Goal: Task Accomplishment & Management: Complete application form

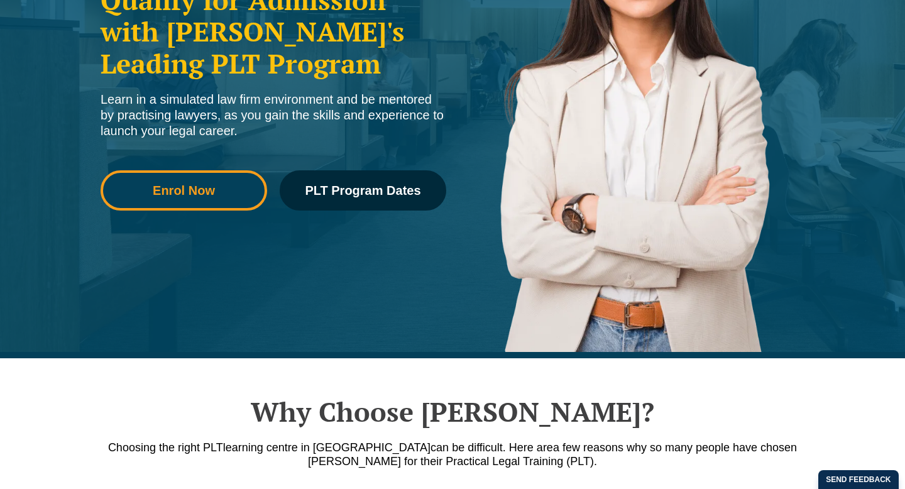
click at [239, 201] on link "Enrol Now" at bounding box center [184, 190] width 166 height 40
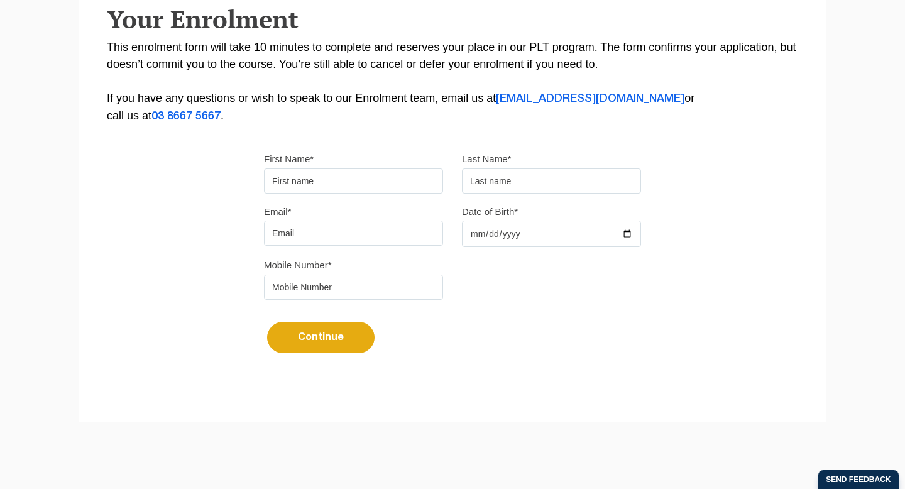
scroll to position [305, 0]
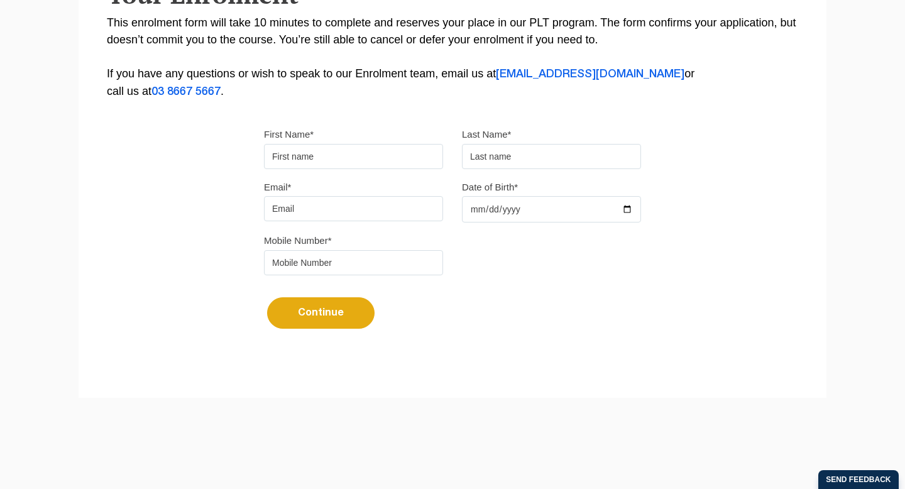
click at [304, 160] on input "First Name*" at bounding box center [353, 156] width 179 height 25
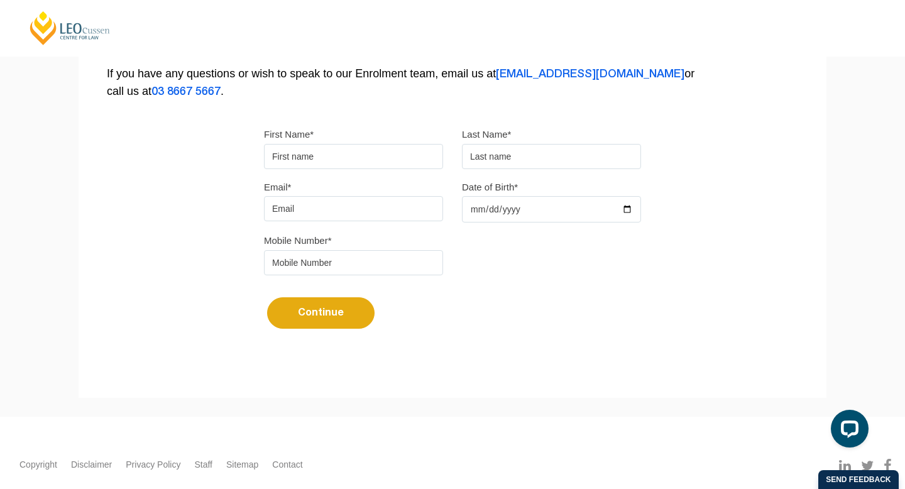
scroll to position [0, 0]
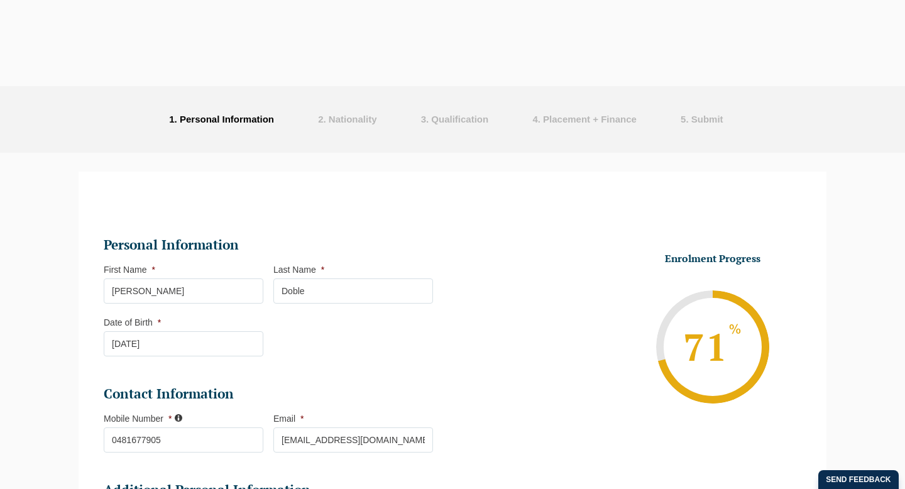
select select "Online Part Time Learning"
select select "National ([GEOGRAPHIC_DATA]/[GEOGRAPHIC_DATA], [GEOGRAPHIC_DATA], [GEOGRAPHIC_D…"
select select
select select "[DATE] ([DATE] to [DATE])"
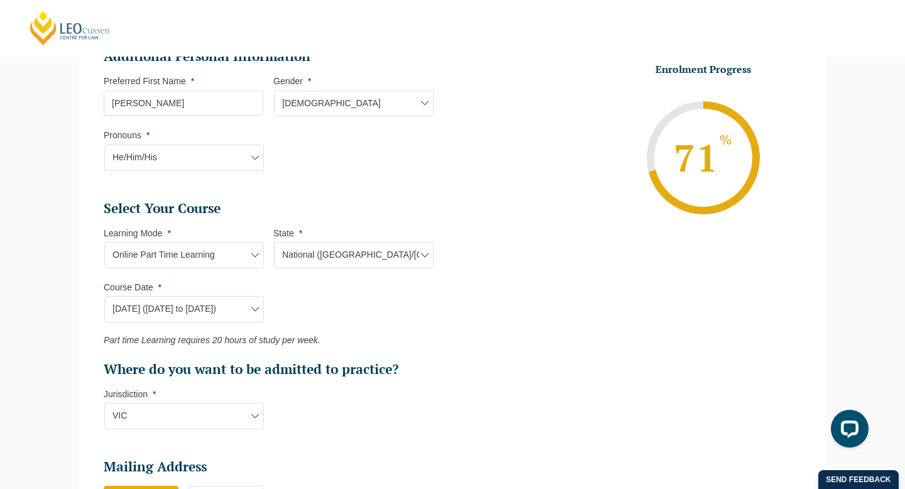
scroll to position [838, 0]
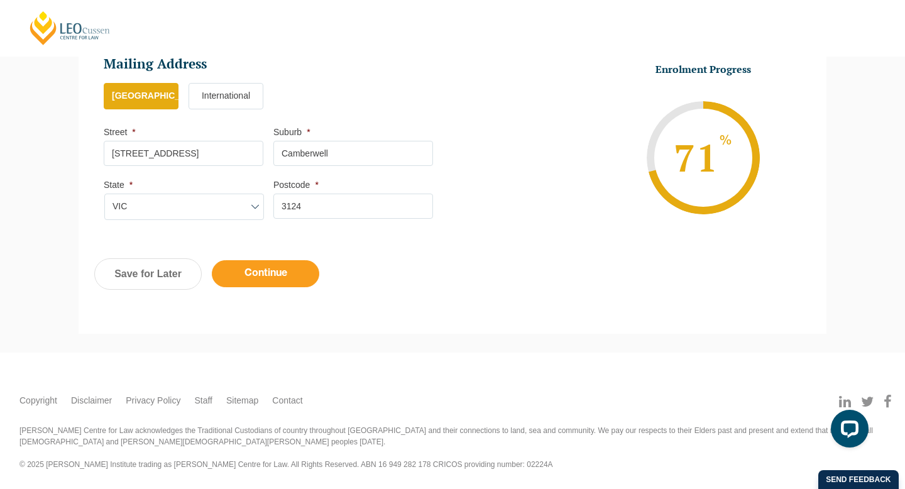
click at [288, 273] on input "Continue" at bounding box center [265, 273] width 107 height 27
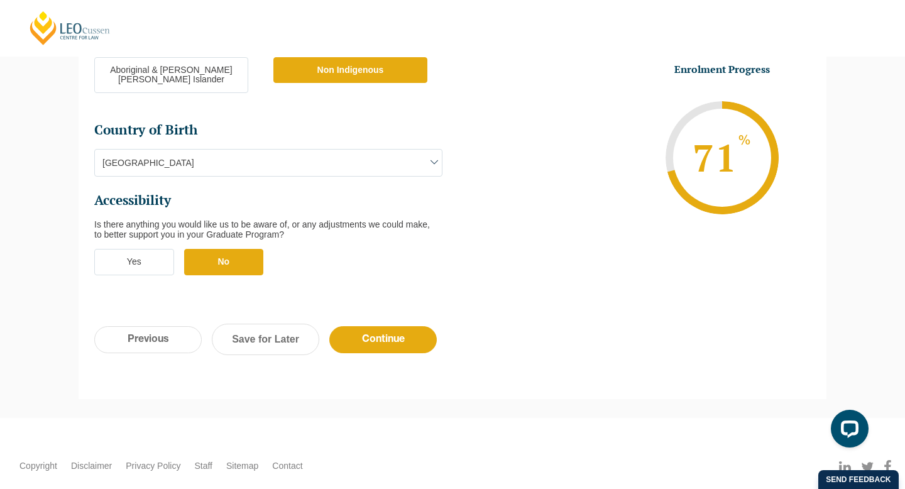
scroll to position [469, 0]
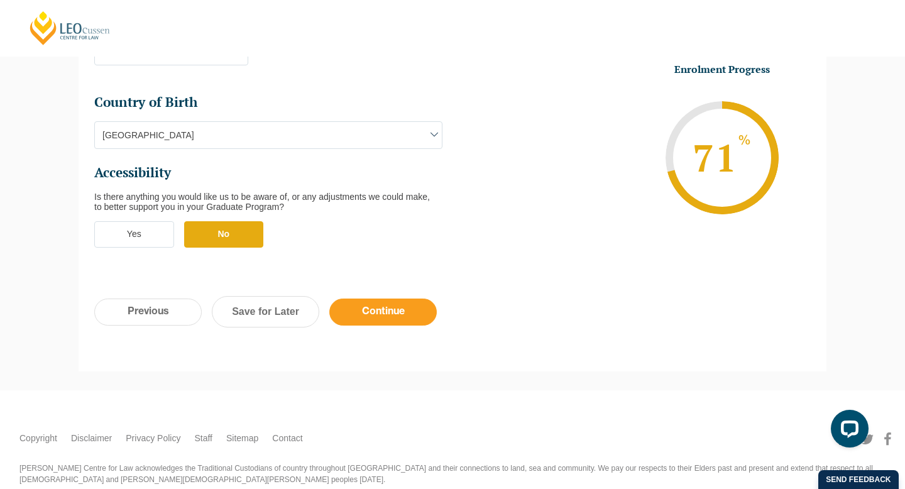
click at [351, 298] on input "Continue" at bounding box center [382, 311] width 107 height 27
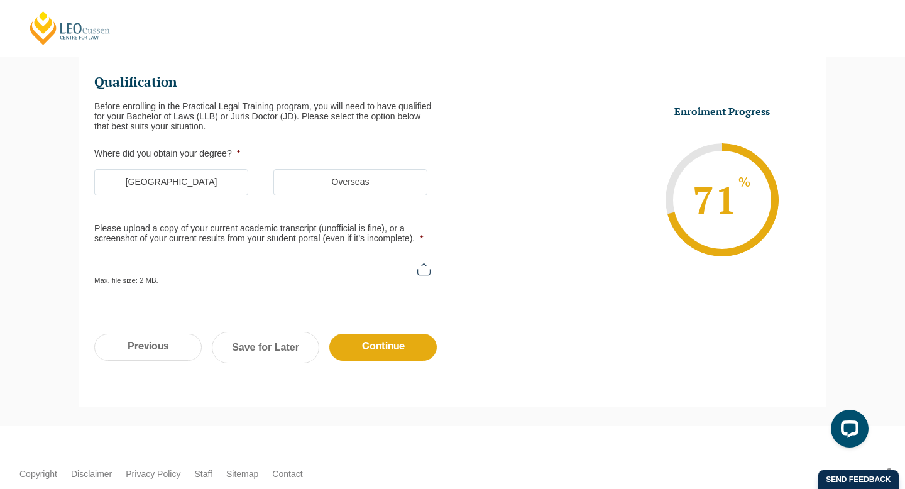
scroll to position [109, 0]
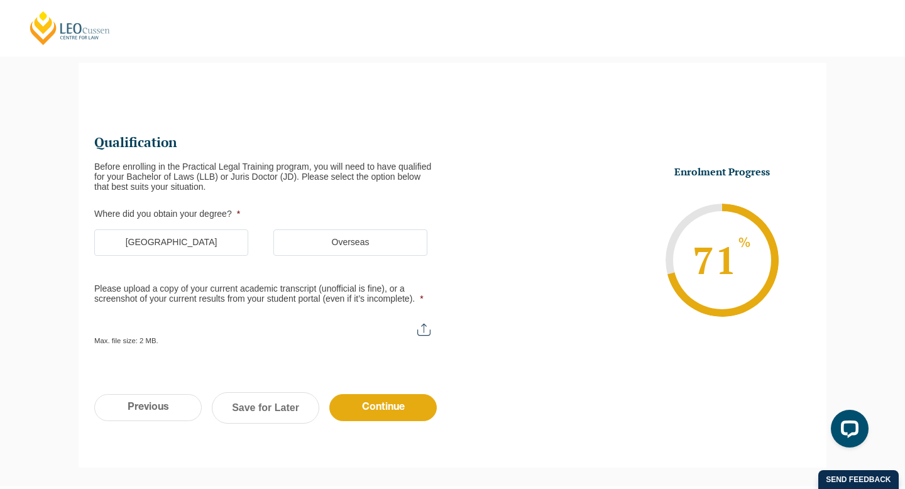
click at [233, 249] on label "Australia" at bounding box center [171, 242] width 154 height 26
click at [0, 0] on input "Australia" at bounding box center [0, 0] width 0 height 0
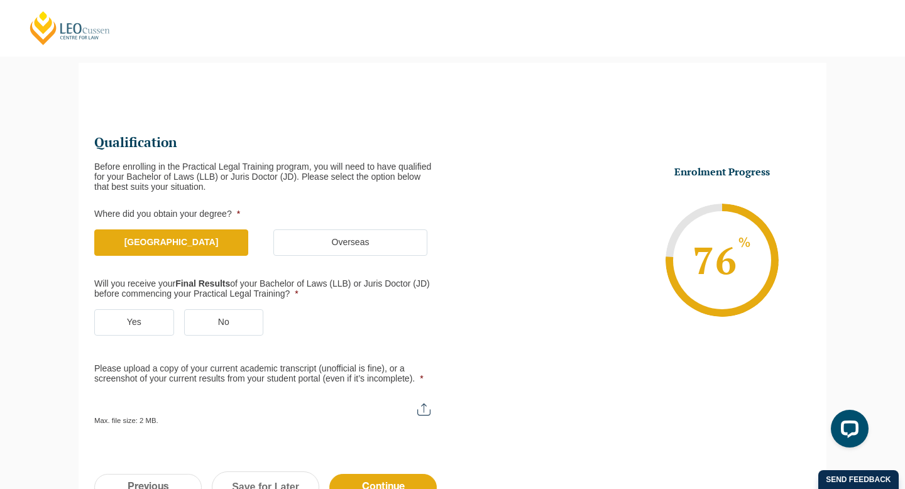
click at [165, 326] on label "Yes" at bounding box center [134, 322] width 80 height 26
click at [0, 0] on input "Yes" at bounding box center [0, 0] width 0 height 0
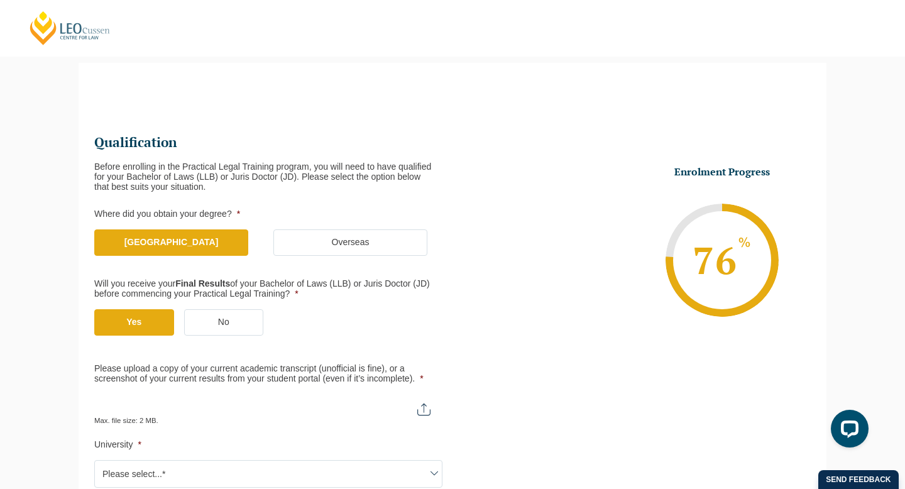
click at [206, 409] on input "Please upload a copy of your current academic transcript (unofficial is fine), …" at bounding box center [268, 404] width 348 height 21
type input "C:\fakepath\Sam Doble_Academic Transcript.pdf"
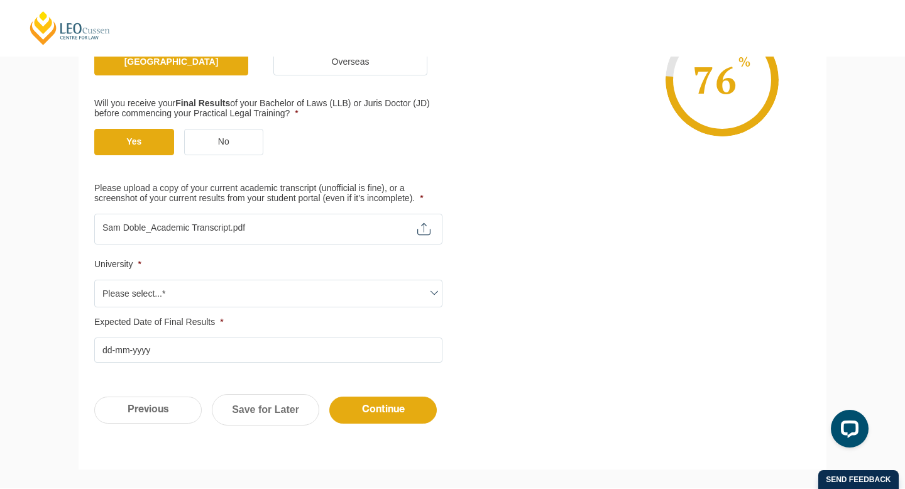
scroll to position [370, 0]
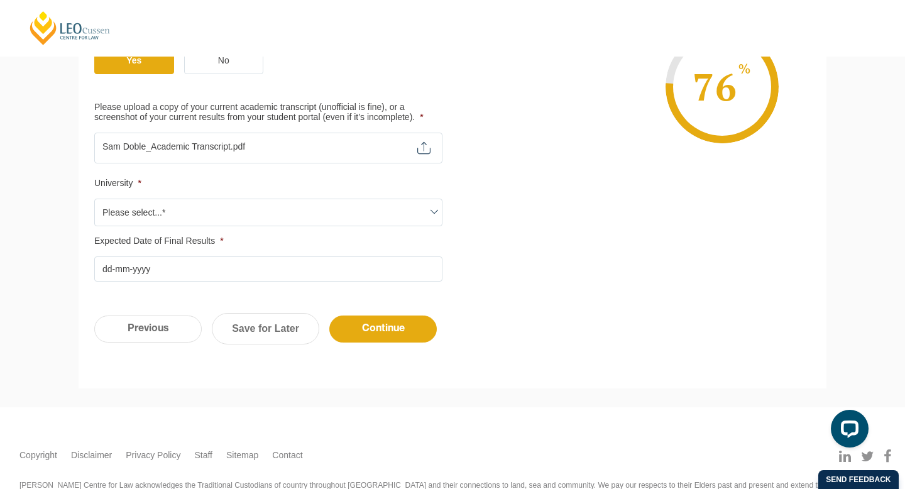
click at [214, 220] on span "Please select...*" at bounding box center [268, 212] width 347 height 26
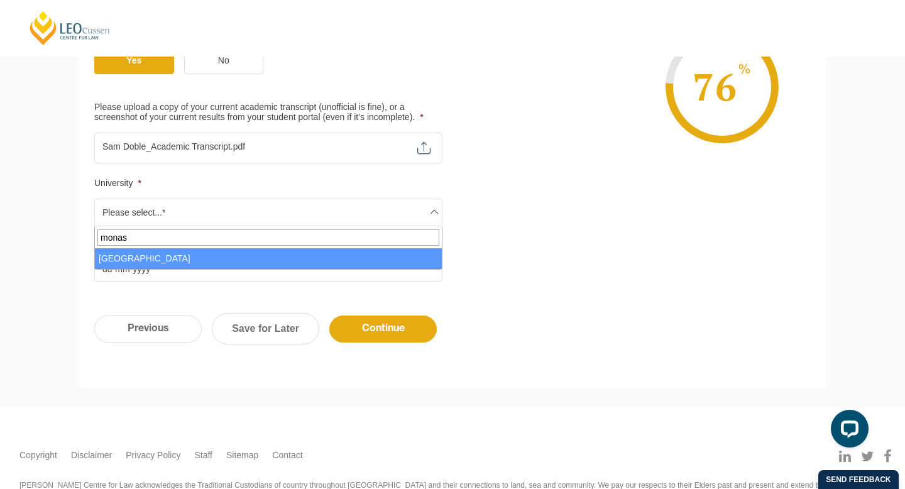
type input "monash"
select select "Monash University"
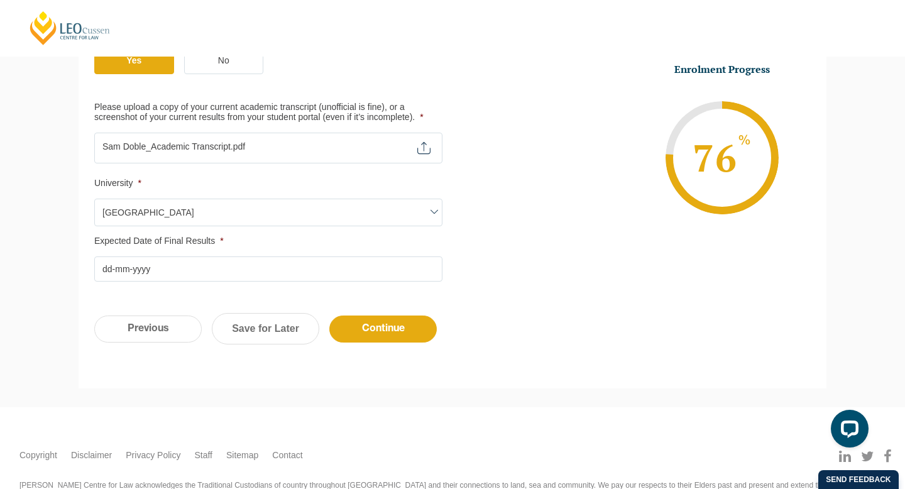
click at [160, 280] on input "Expected Date of Final Results *" at bounding box center [268, 268] width 348 height 25
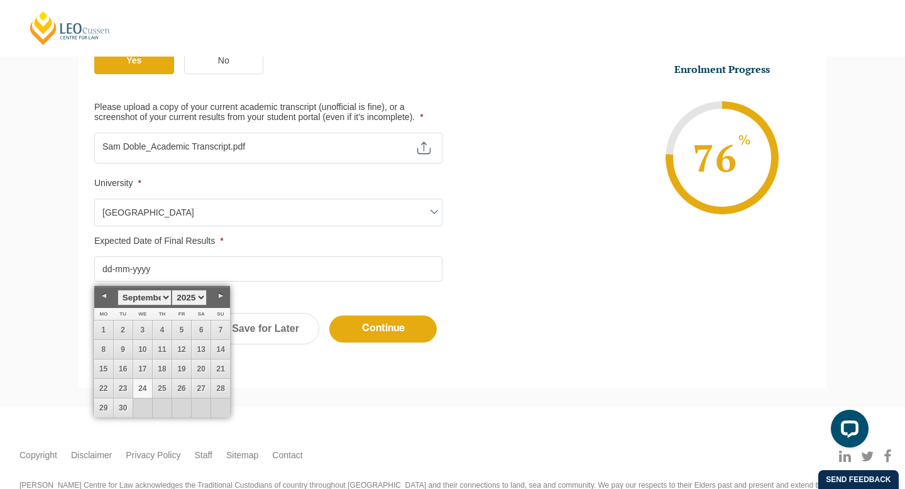
click at [143, 388] on link "24" at bounding box center [142, 388] width 19 height 19
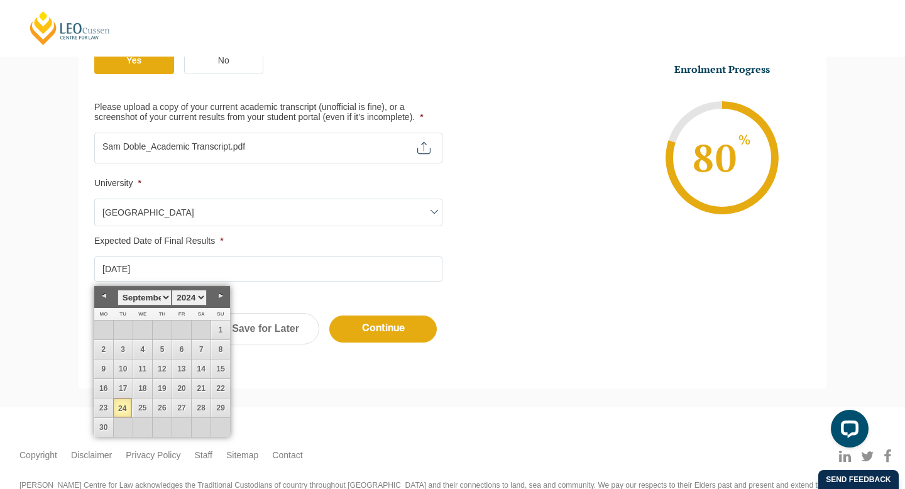
type input "24-09-2024"
click at [543, 292] on div "Qualification Before enrolling in the Practical Legal Training program, you wil…" at bounding box center [453, 60] width 748 height 480
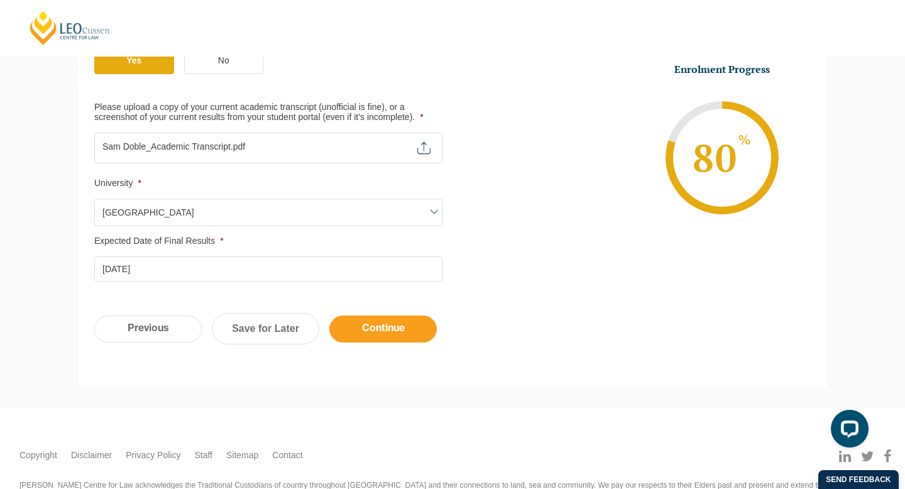
click at [413, 329] on input "Continue" at bounding box center [382, 328] width 107 height 27
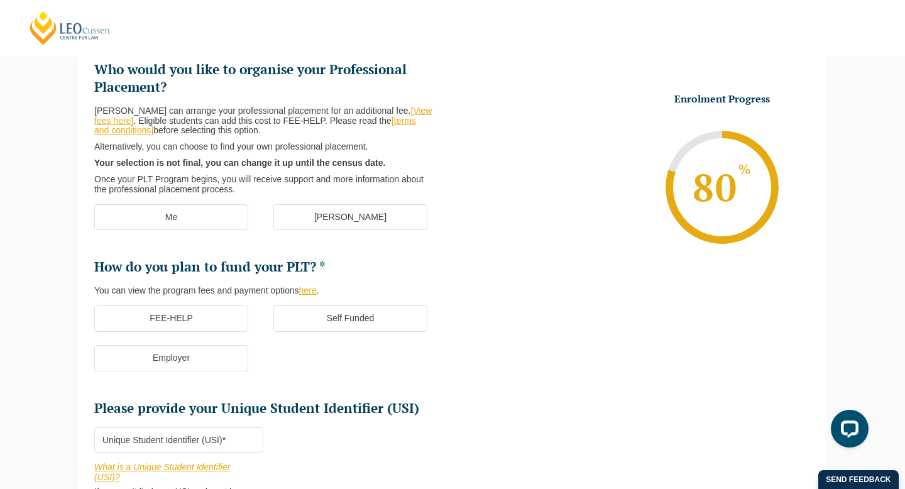
scroll to position [183, 0]
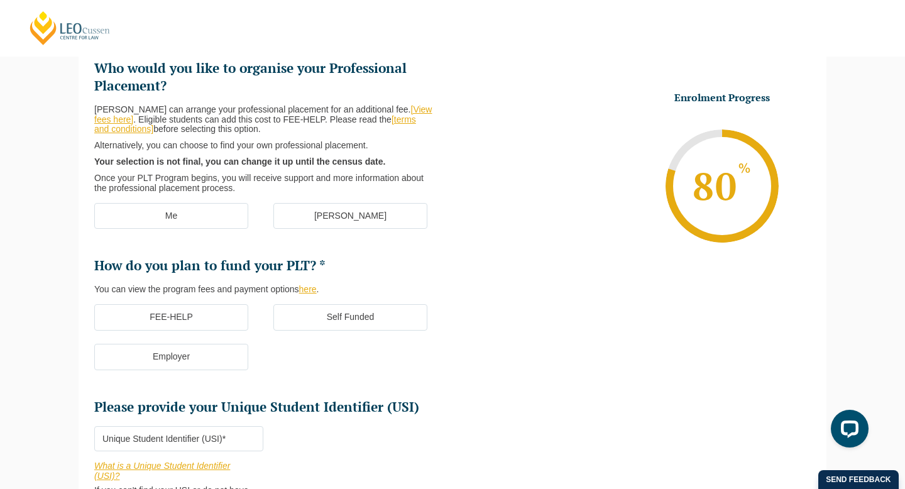
click at [377, 227] on label "[PERSON_NAME]" at bounding box center [350, 216] width 154 height 26
click at [0, 0] on input "[PERSON_NAME]" at bounding box center [0, 0] width 0 height 0
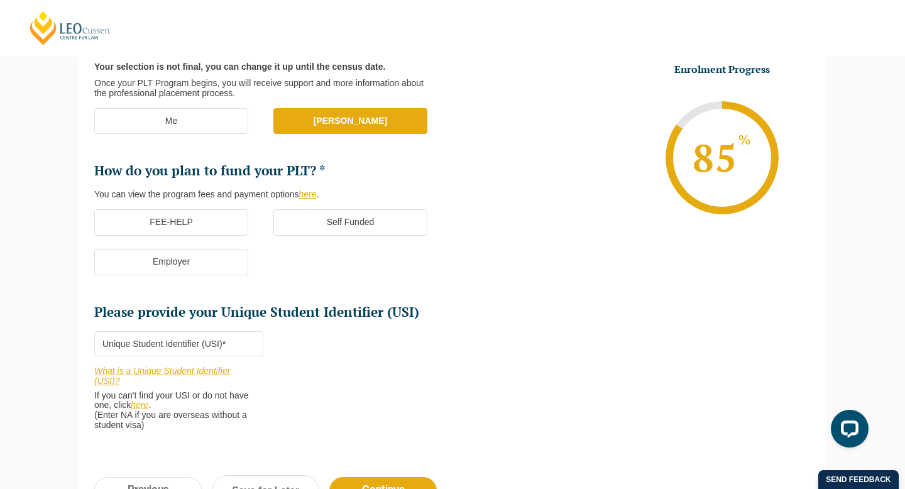
scroll to position [278, 0]
click at [198, 218] on label "FEE-HELP" at bounding box center [171, 222] width 154 height 26
click at [0, 0] on input "FEE-HELP" at bounding box center [0, 0] width 0 height 0
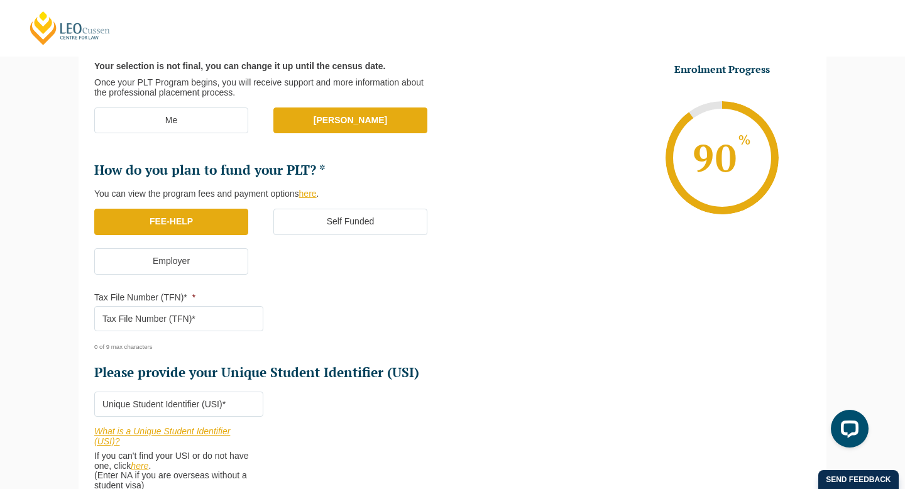
click at [212, 319] on input "Tax File Number (TFN)* *" at bounding box center [178, 318] width 169 height 25
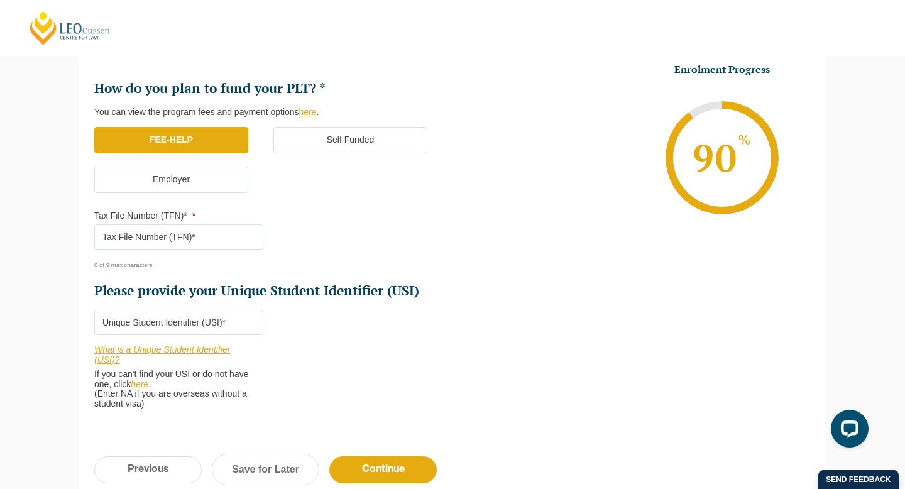
scroll to position [404, 0]
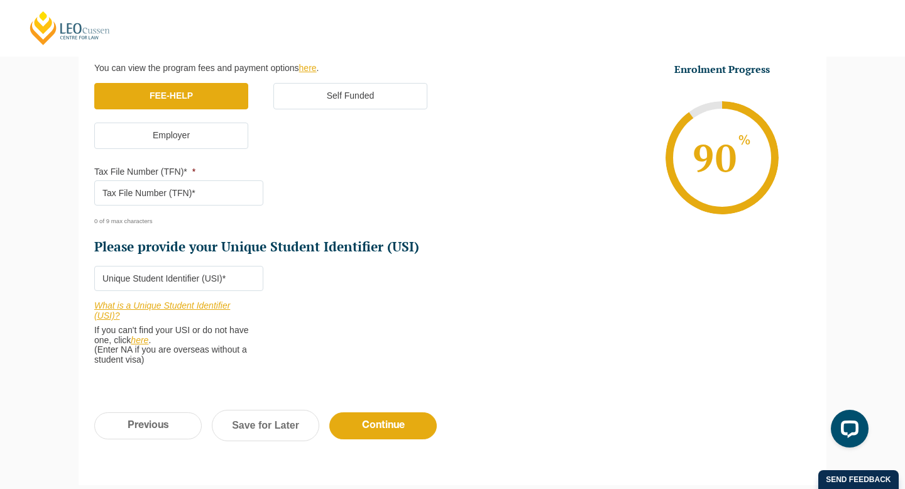
click at [235, 280] on input "Please provide your Unique Student Identifier (USI) *" at bounding box center [178, 278] width 169 height 25
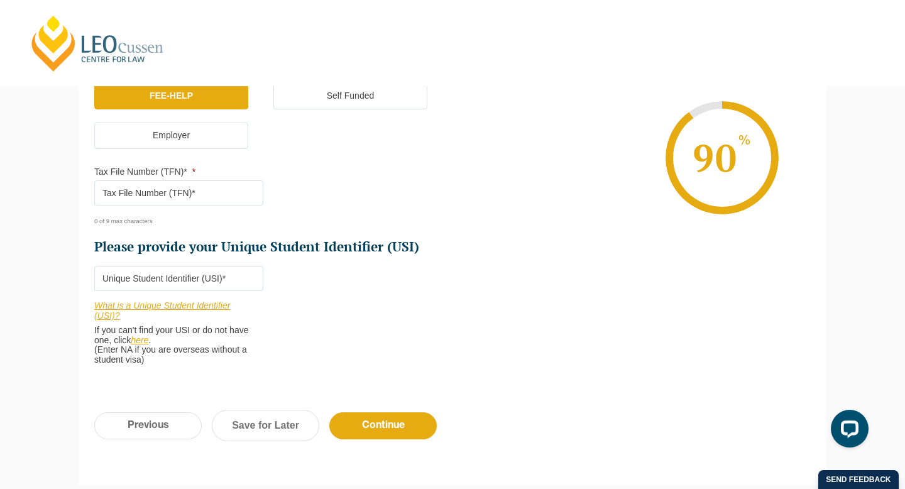
click at [229, 278] on input "Please provide your Unique Student Identifier (USI) *" at bounding box center [178, 278] width 169 height 25
type input "XG32H7Z5XP"
click at [202, 195] on input "Tax File Number (TFN)* *" at bounding box center [178, 192] width 169 height 25
click at [172, 277] on input "XG32H7Z5XP" at bounding box center [178, 278] width 169 height 25
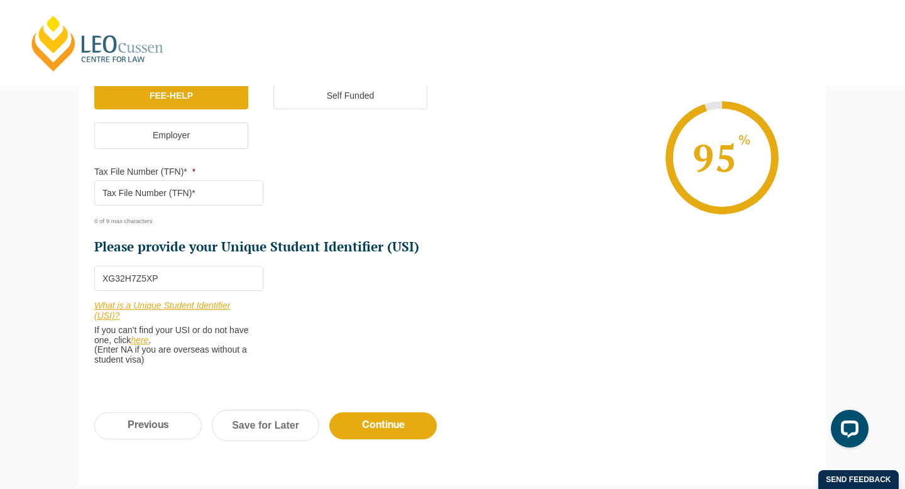
click at [186, 202] on input "Tax File Number (TFN)* *" at bounding box center [178, 192] width 169 height 25
paste input "3843892"
type input "3843892"
click at [377, 432] on input "Continue" at bounding box center [382, 425] width 107 height 27
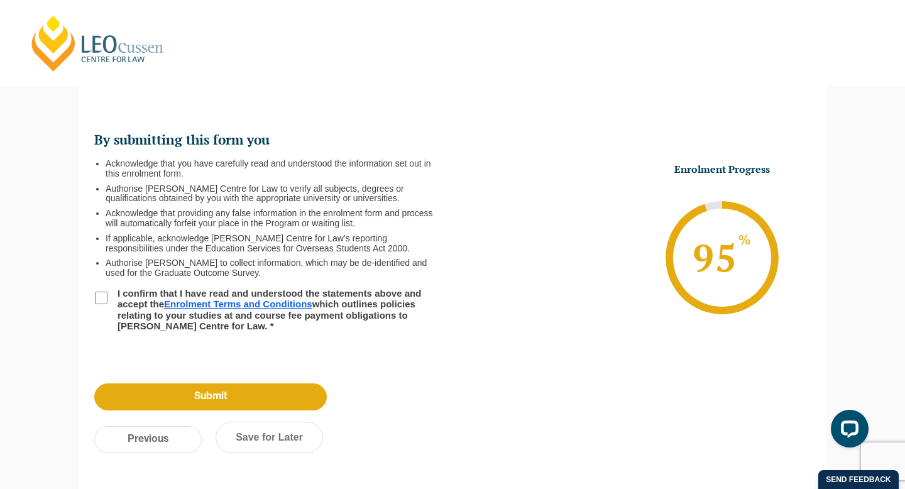
scroll to position [109, 0]
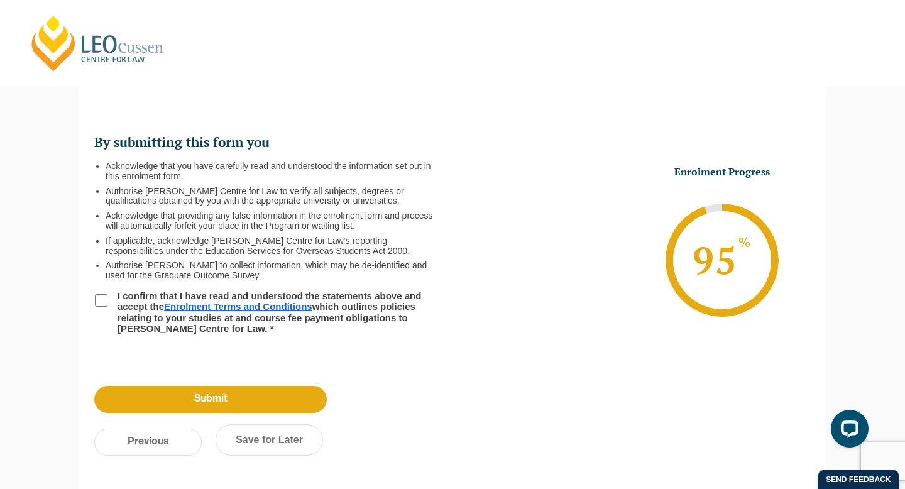
click at [133, 317] on label "I confirm that I have read and understood the statements above and accept the E…" at bounding box center [271, 311] width 322 height 43
click at [107, 307] on input "I confirm that I have read and understood the statements above and accept the E…" at bounding box center [101, 300] width 13 height 13
checkbox input "true"
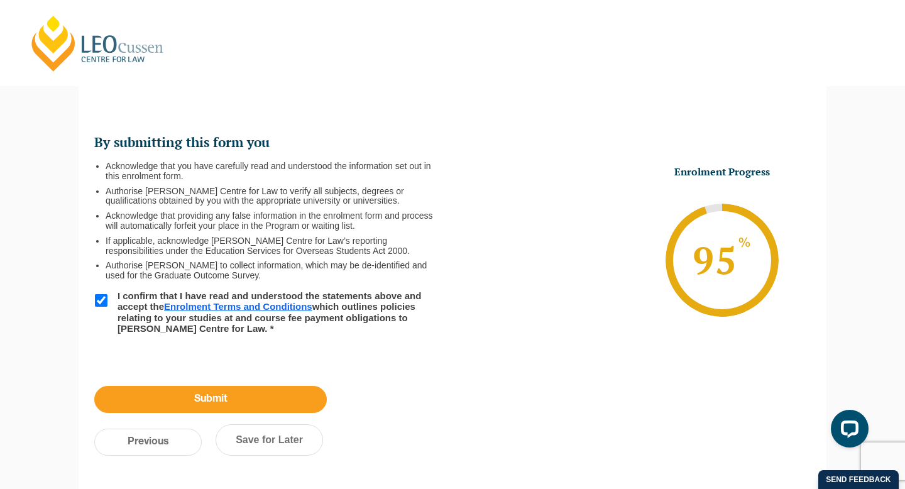
click at [188, 401] on input "Submit" at bounding box center [210, 399] width 232 height 27
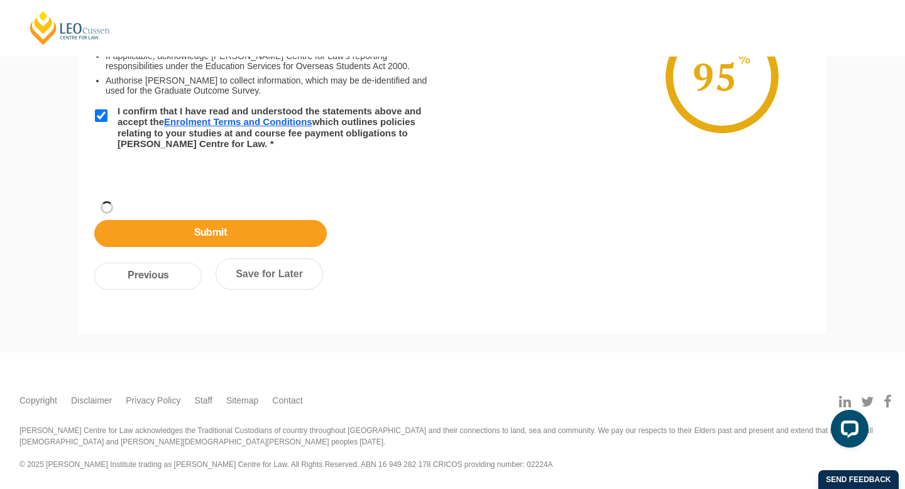
scroll to position [171, 0]
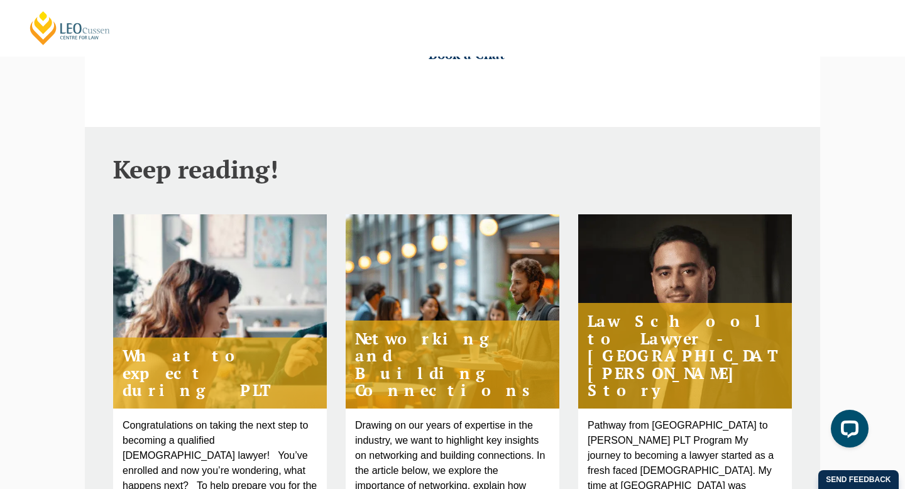
scroll to position [398, 0]
